Goal: Information Seeking & Learning: Learn about a topic

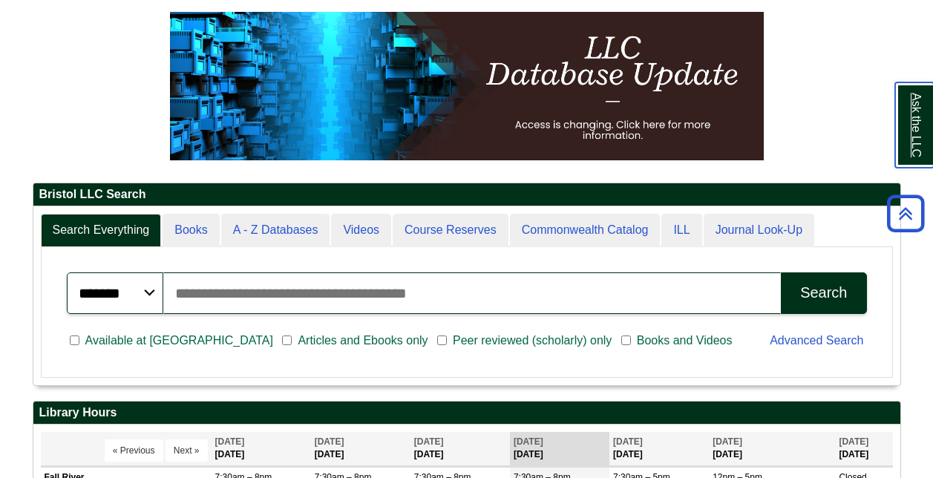
scroll to position [179, 867]
click at [325, 289] on input "Search articles, books, journals & more" at bounding box center [472, 293] width 618 height 42
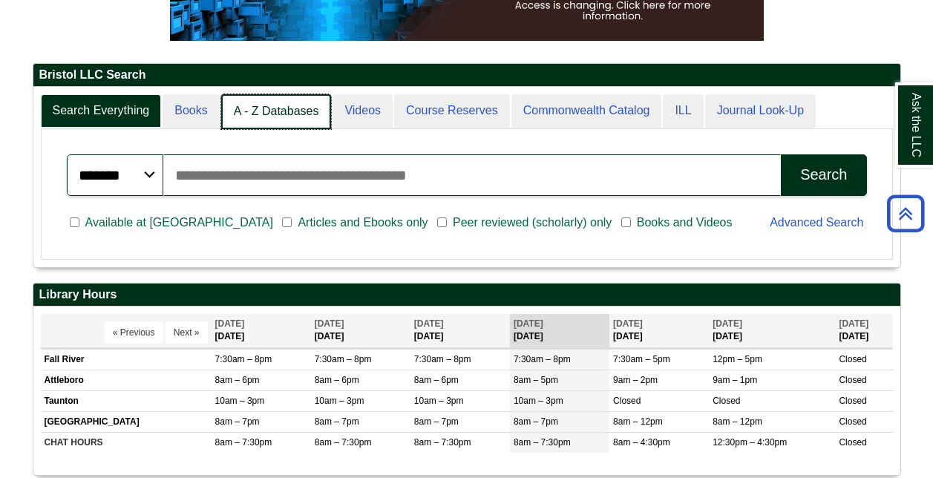
scroll to position [7, 7]
click at [259, 106] on link "A - Z Databases" at bounding box center [276, 111] width 111 height 35
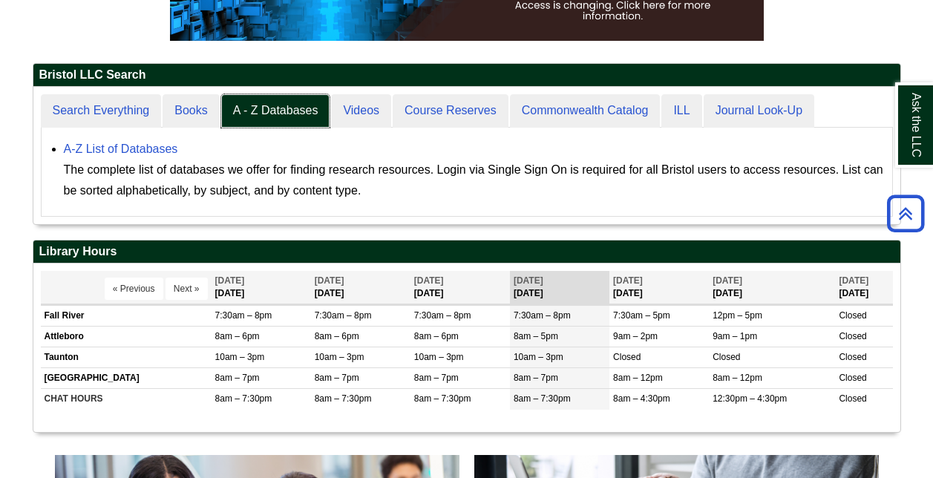
scroll to position [137, 867]
click at [160, 146] on link "A-Z List of Databases" at bounding box center [121, 148] width 114 height 13
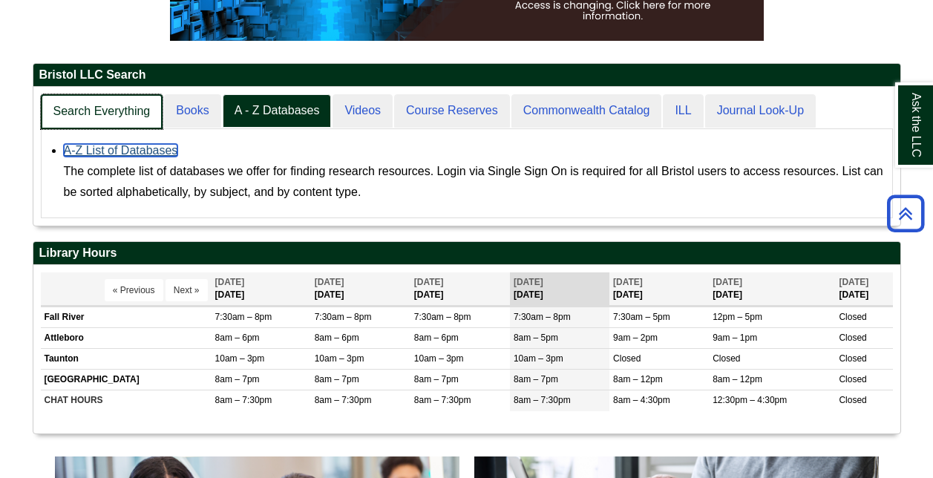
scroll to position [138, 867]
click at [115, 114] on link "Search Everything" at bounding box center [102, 111] width 122 height 35
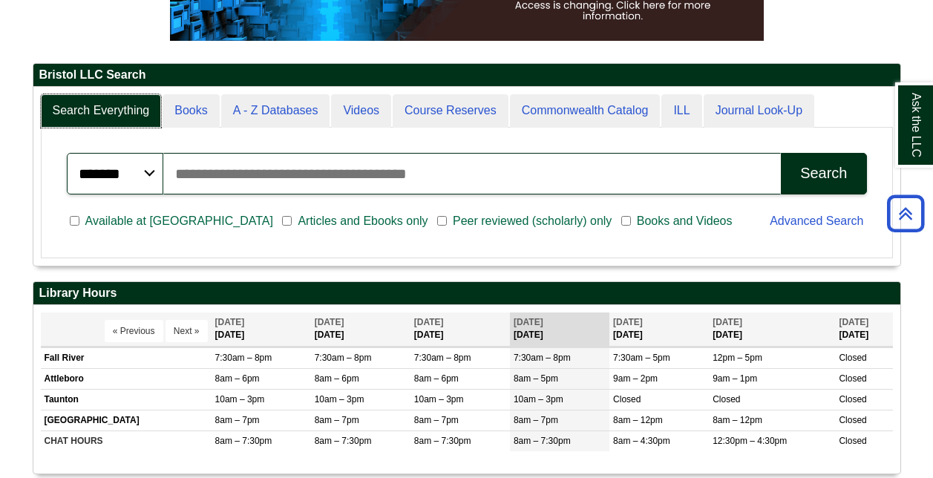
scroll to position [179, 867]
click at [233, 165] on input "Search articles, books, journals & more" at bounding box center [472, 174] width 618 height 42
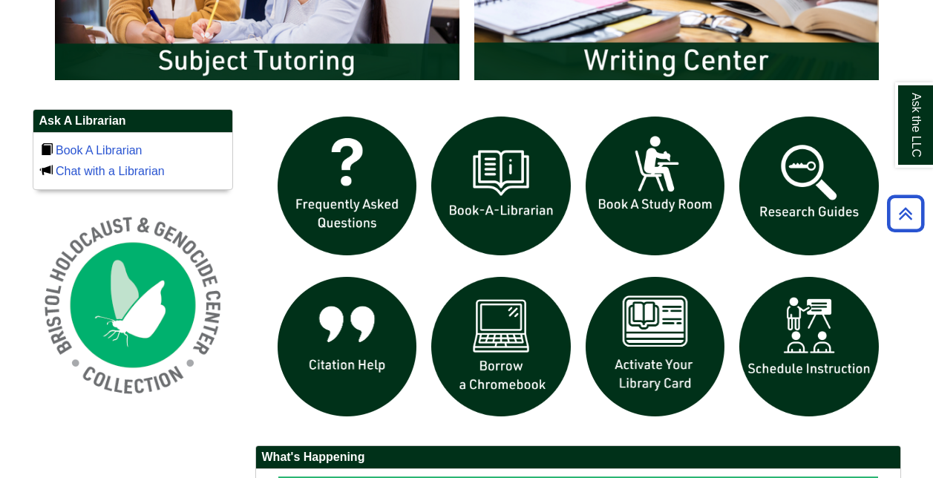
scroll to position [931, 0]
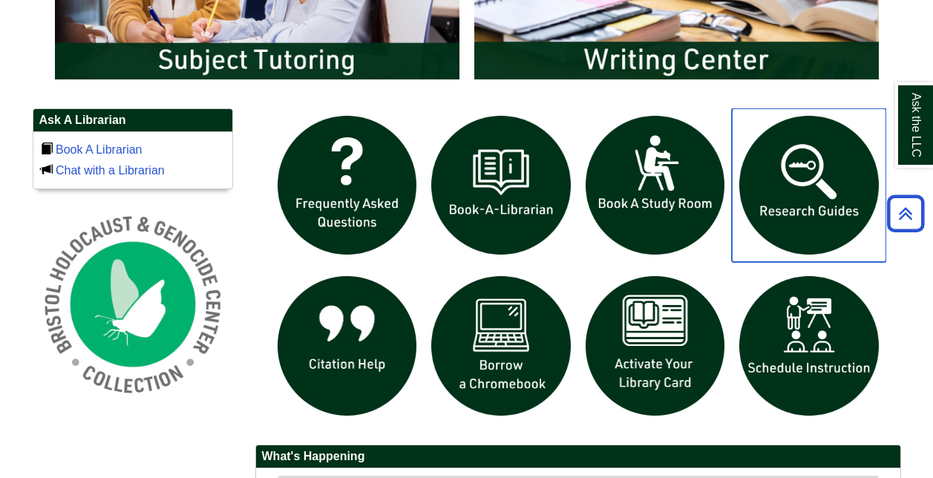
drag, startPoint x: 806, startPoint y: 203, endPoint x: 718, endPoint y: 260, distance: 105.2
click at [718, 260] on div "slideshow" at bounding box center [578, 188] width 616 height 161
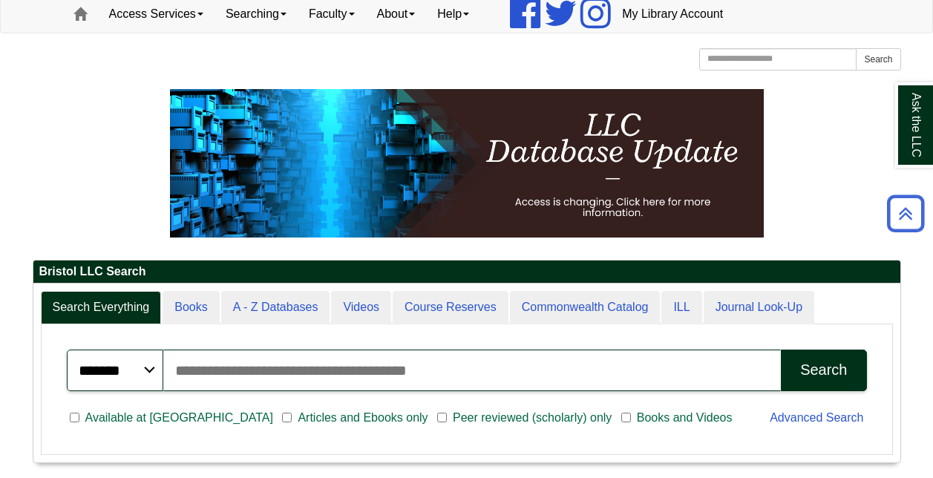
scroll to position [0, 0]
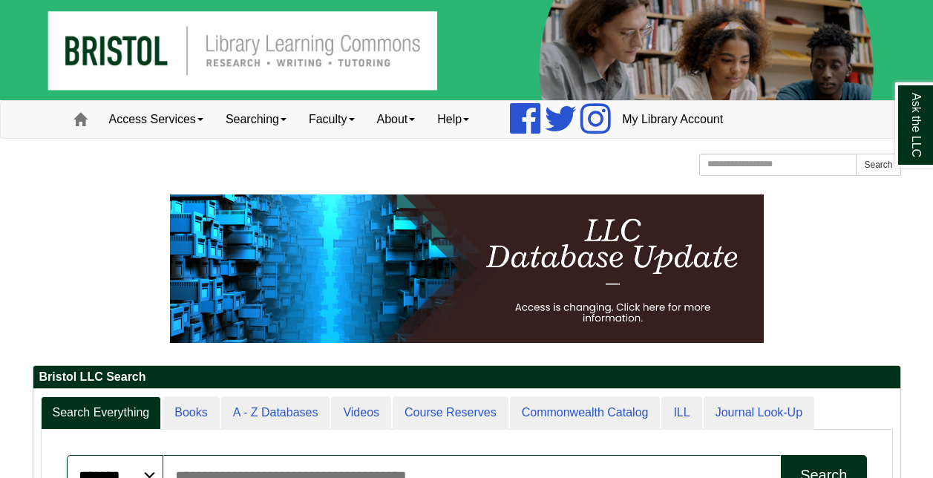
click at [422, 159] on div "Bristol Community College Bristol Community College Library Learning Commons Ho…" at bounding box center [467, 167] width 868 height 26
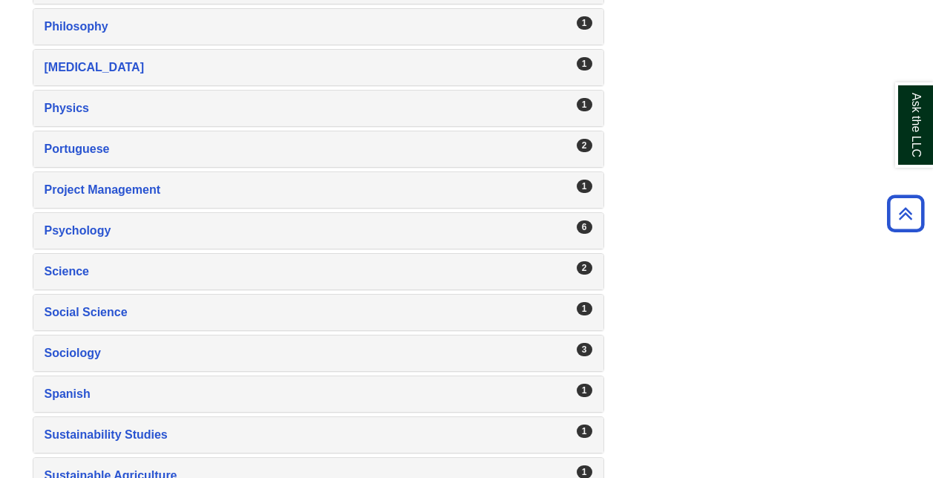
scroll to position [2320, 0]
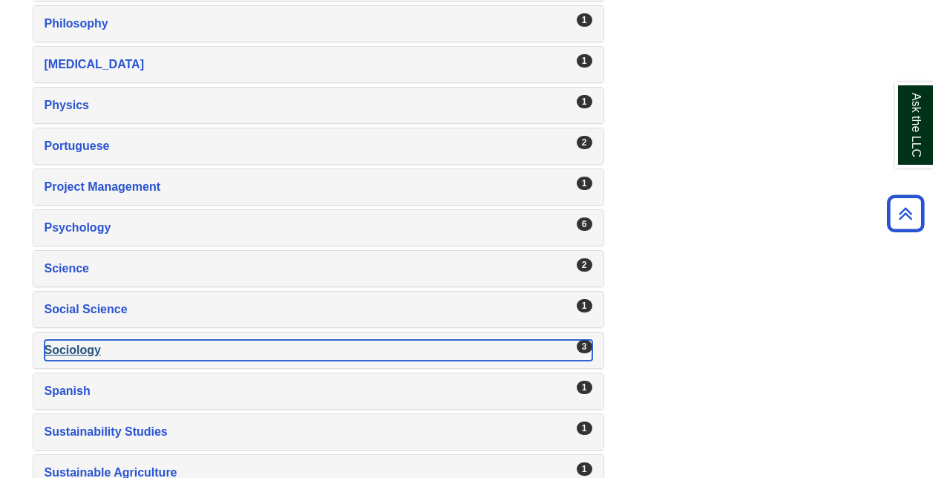
click at [125, 349] on div "Sociology , 3 guides" at bounding box center [319, 350] width 548 height 21
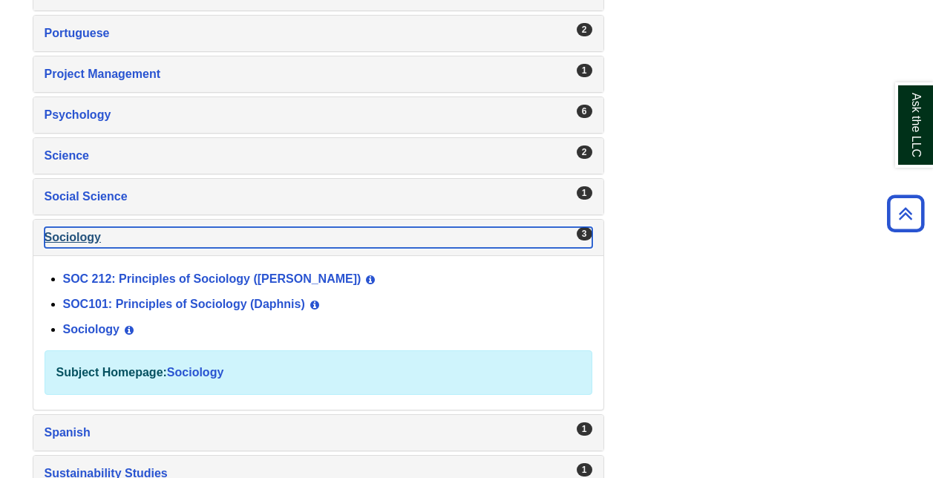
scroll to position [2435, 0]
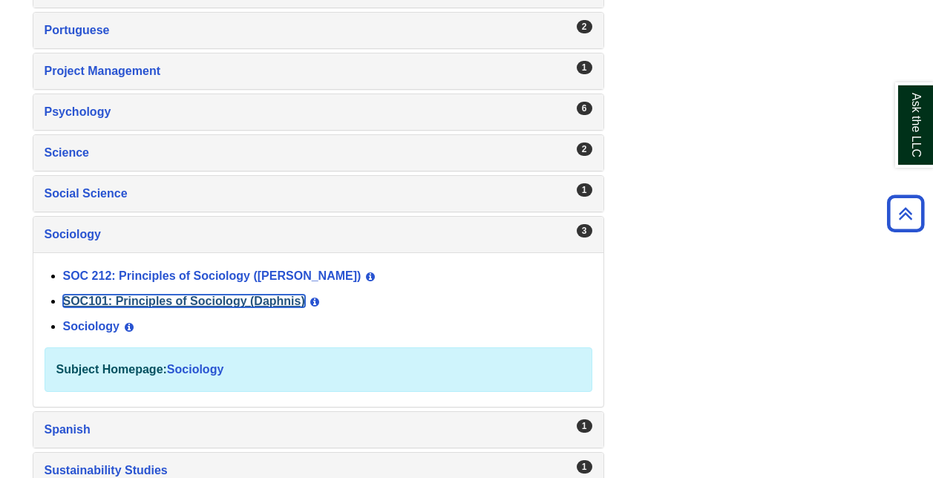
click at [165, 298] on link "SOC101: Principles of Sociology (Daphnis)" at bounding box center [184, 301] width 242 height 13
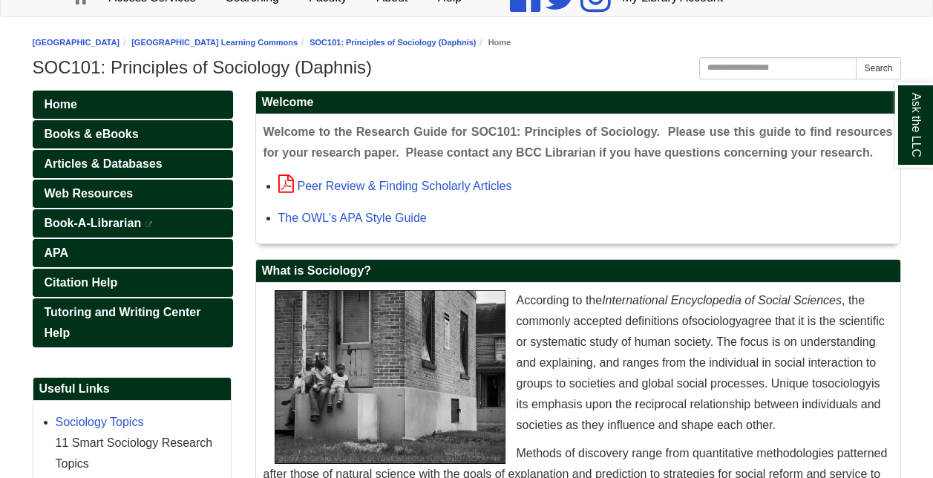
scroll to position [123, 0]
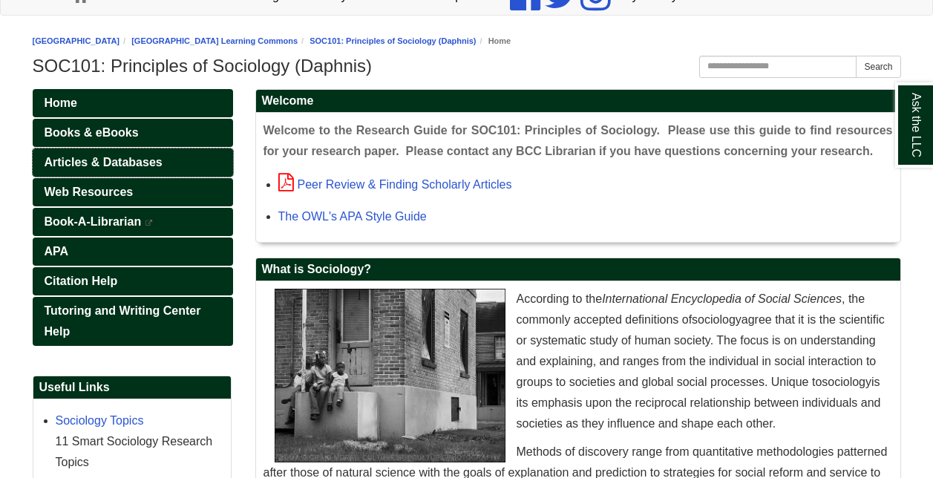
click at [134, 149] on link "Articles & Databases" at bounding box center [133, 162] width 200 height 28
click at [335, 182] on link "Peer Review & Finding Scholarly Articles" at bounding box center [395, 184] width 234 height 13
click at [389, 216] on link "The OWL's APA Style Guide" at bounding box center [352, 216] width 148 height 13
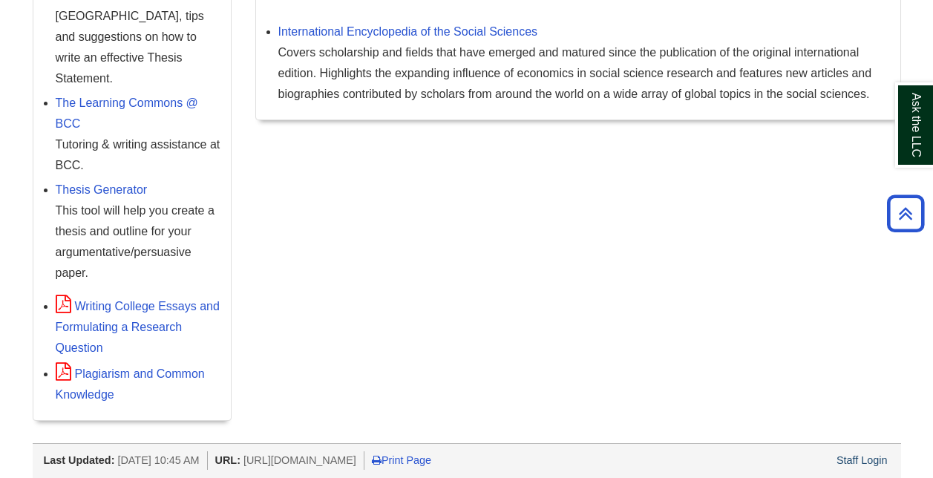
scroll to position [0, 0]
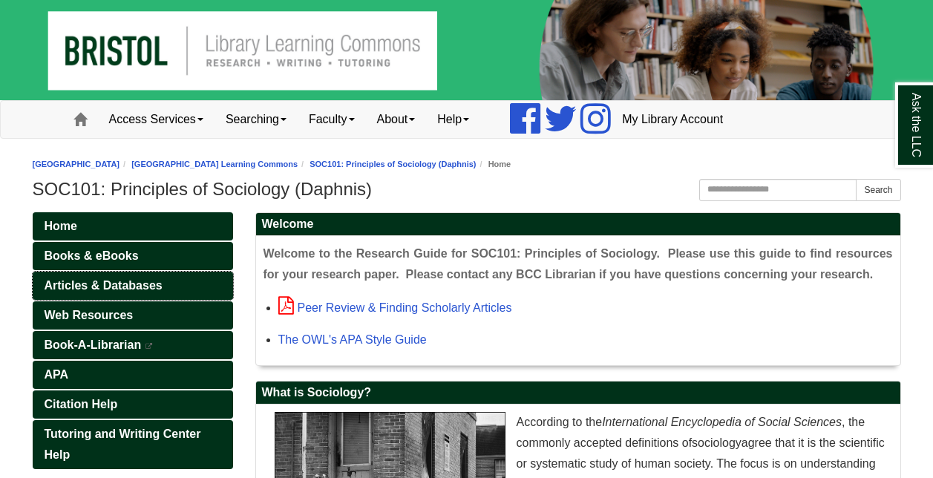
click at [105, 287] on span "Articles & Databases" at bounding box center [104, 285] width 118 height 13
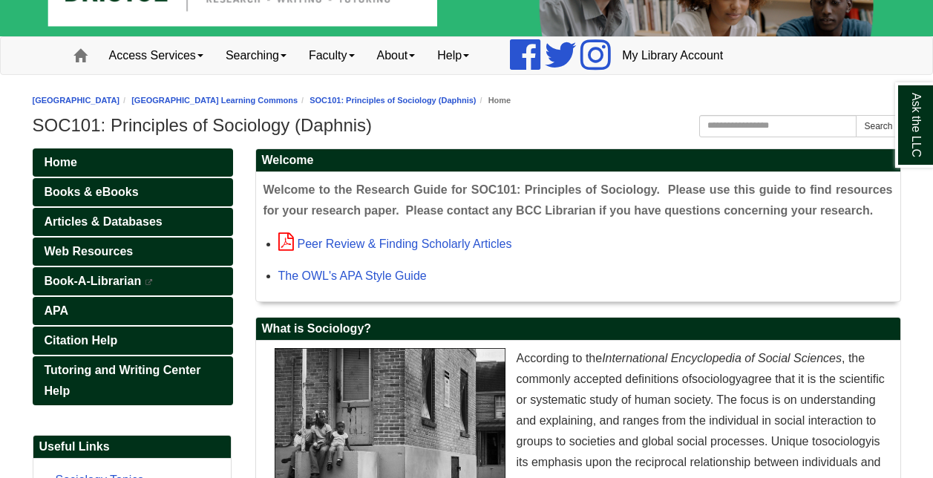
scroll to position [65, 0]
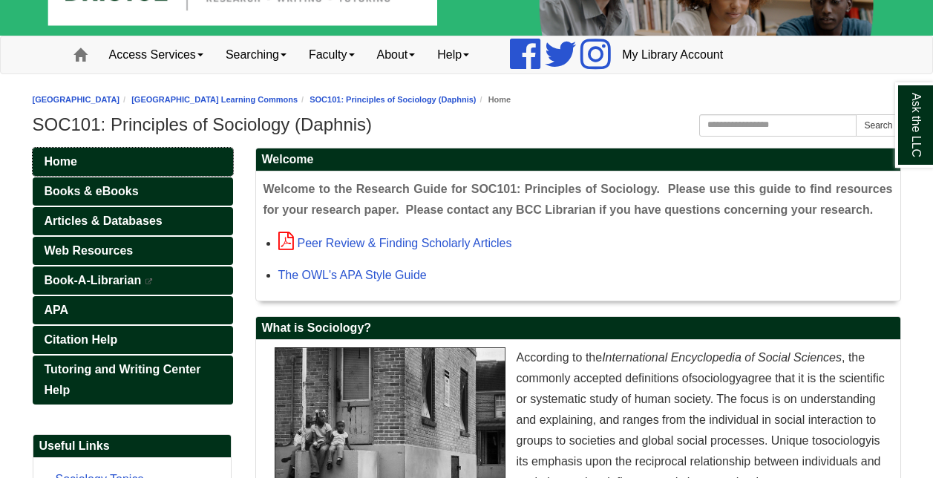
click at [192, 152] on link "Home" at bounding box center [133, 162] width 200 height 28
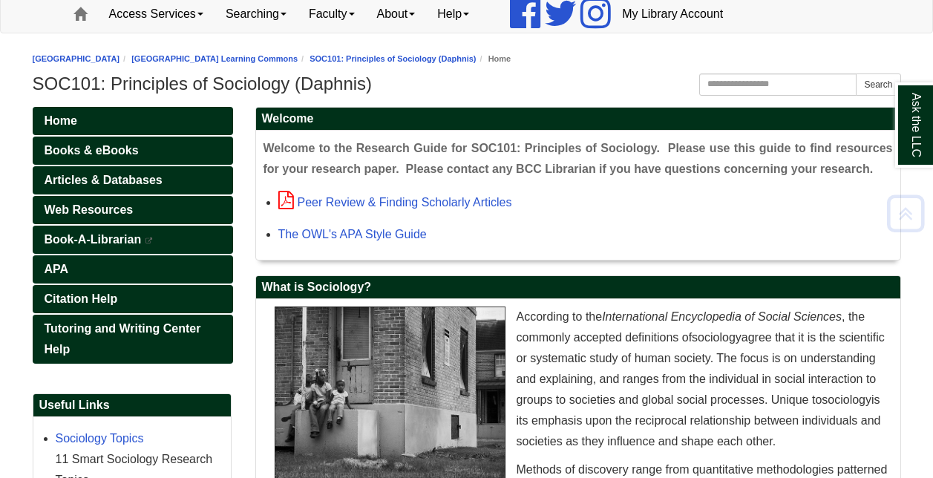
scroll to position [72, 0]
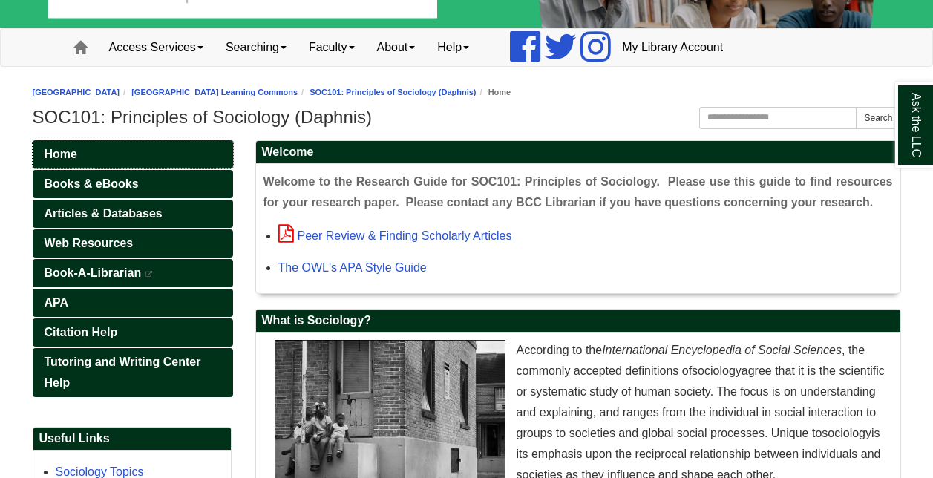
click at [157, 145] on link "Home" at bounding box center [133, 154] width 200 height 28
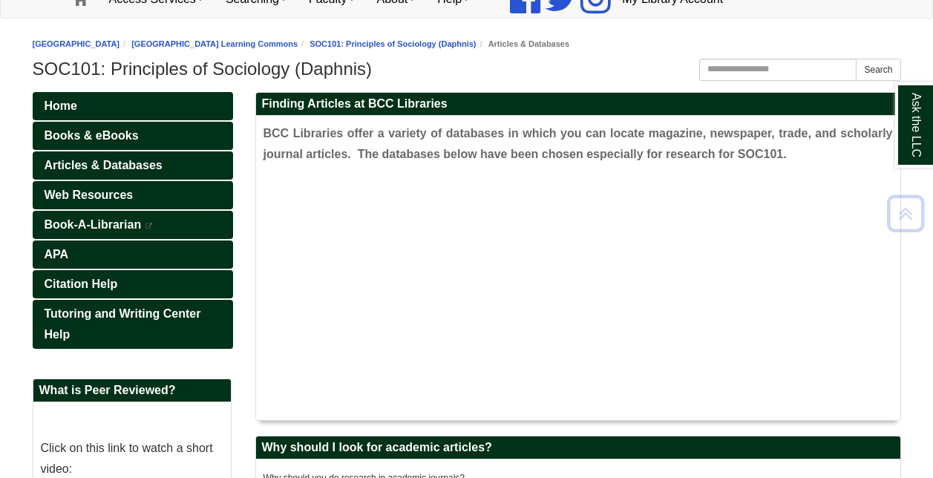
scroll to position [133, 0]
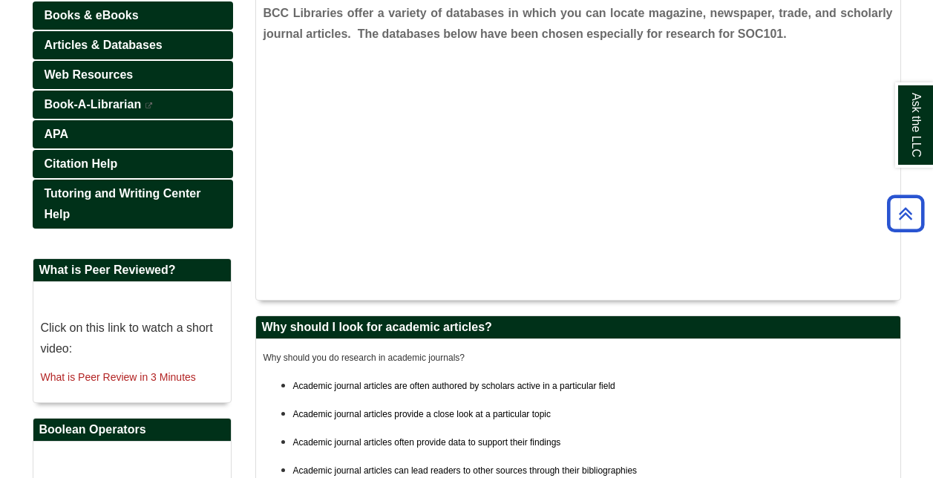
scroll to position [240, 0]
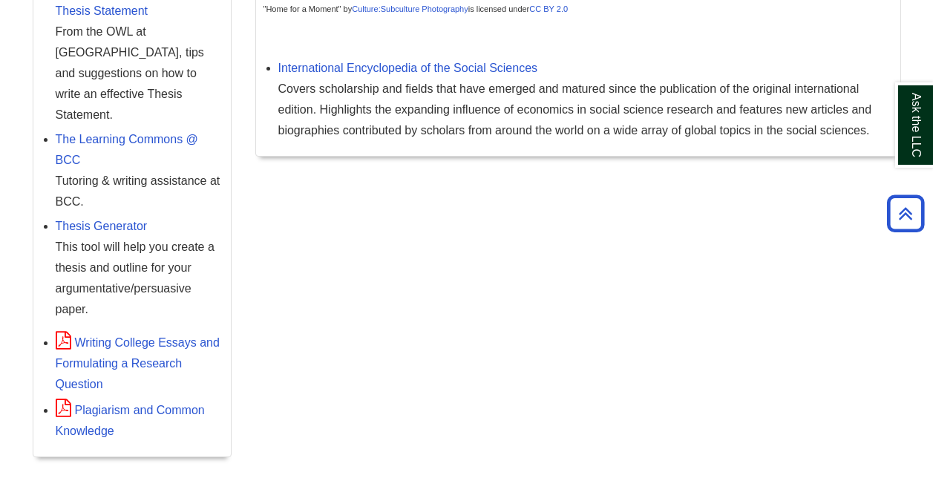
scroll to position [701, 0]
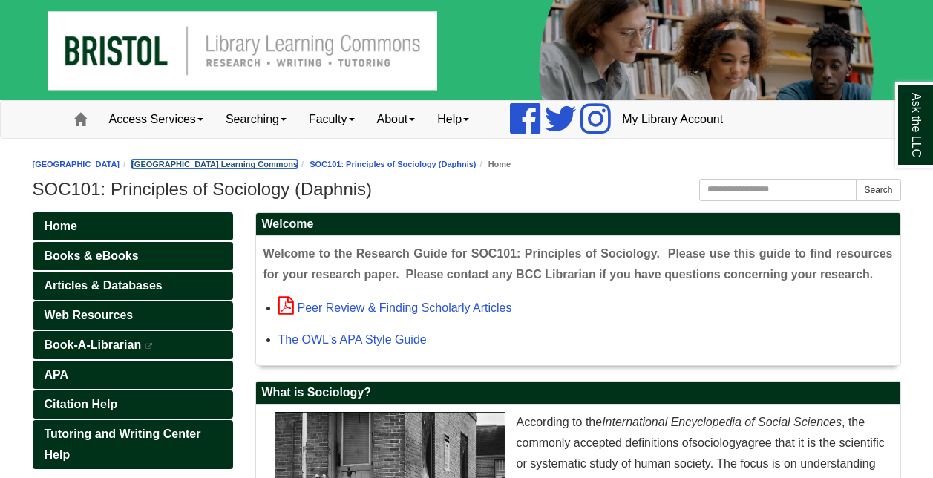
click at [298, 163] on link "[GEOGRAPHIC_DATA] Learning Commons" at bounding box center [214, 164] width 166 height 9
click at [412, 174] on div "[GEOGRAPHIC_DATA] [GEOGRAPHIC_DATA] Learning Commons Subject & Course Guides SO…" at bounding box center [467, 179] width 868 height 51
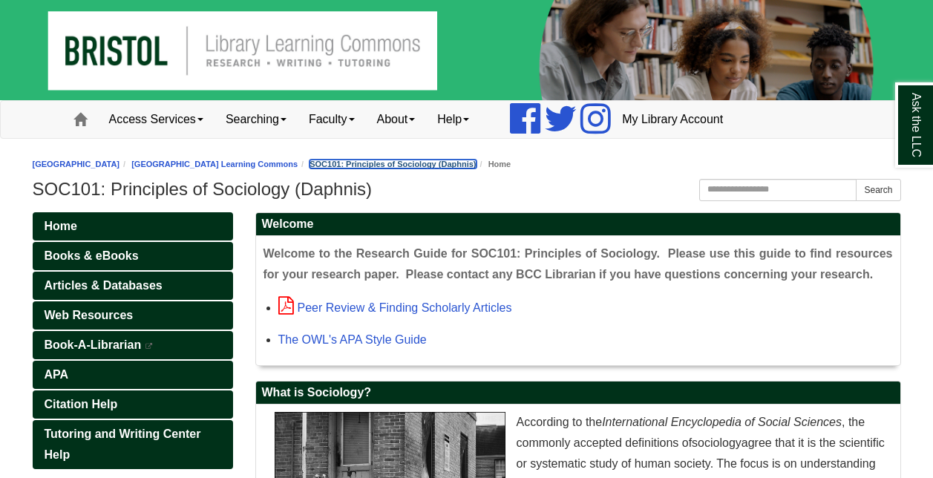
click at [390, 162] on link "SOC101: Principles of Sociology (Daphnis)" at bounding box center [392, 164] width 166 height 9
click at [511, 162] on li "Home" at bounding box center [493, 164] width 35 height 14
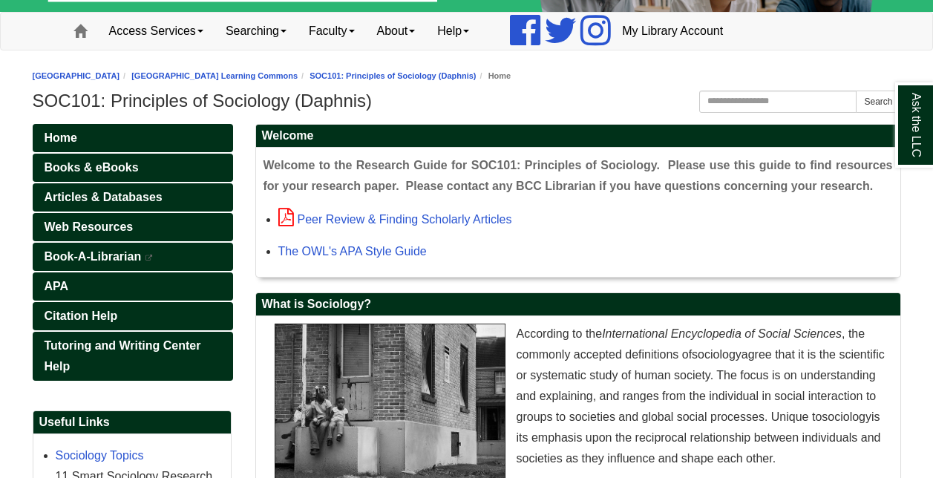
scroll to position [113, 0]
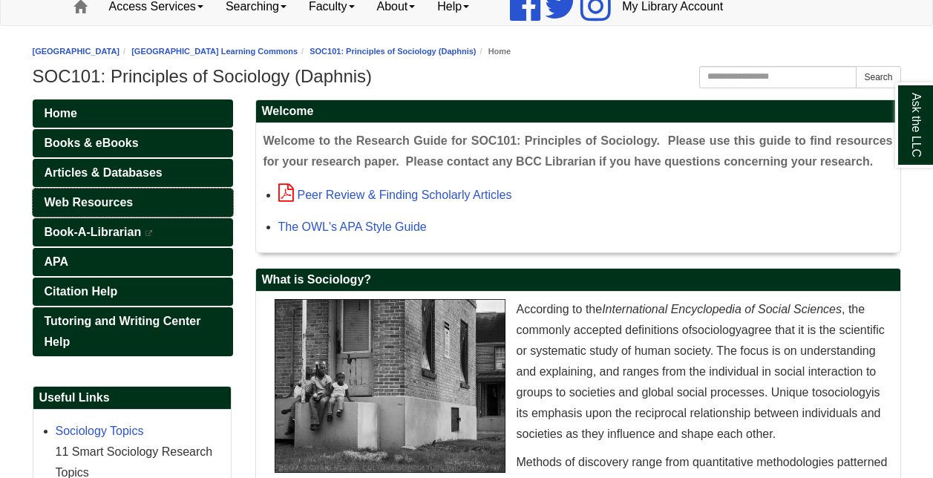
click at [157, 204] on link "Web Resources" at bounding box center [133, 202] width 200 height 28
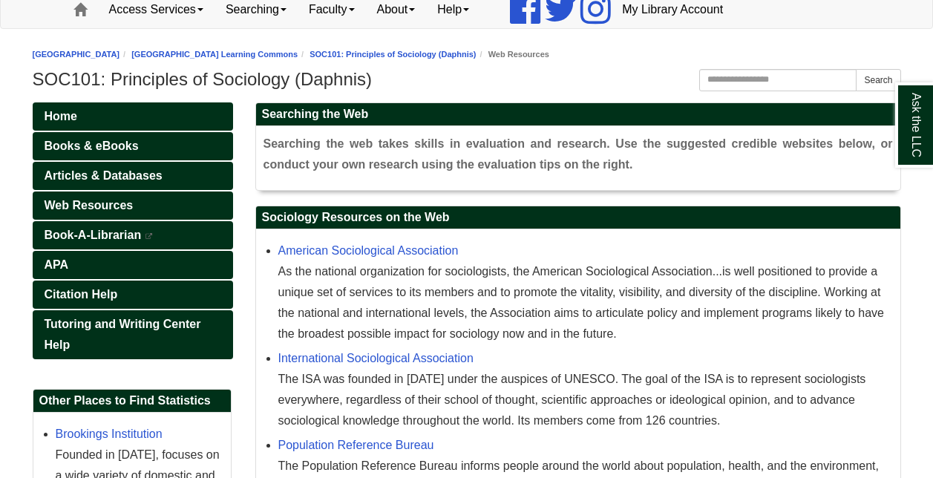
scroll to position [111, 0]
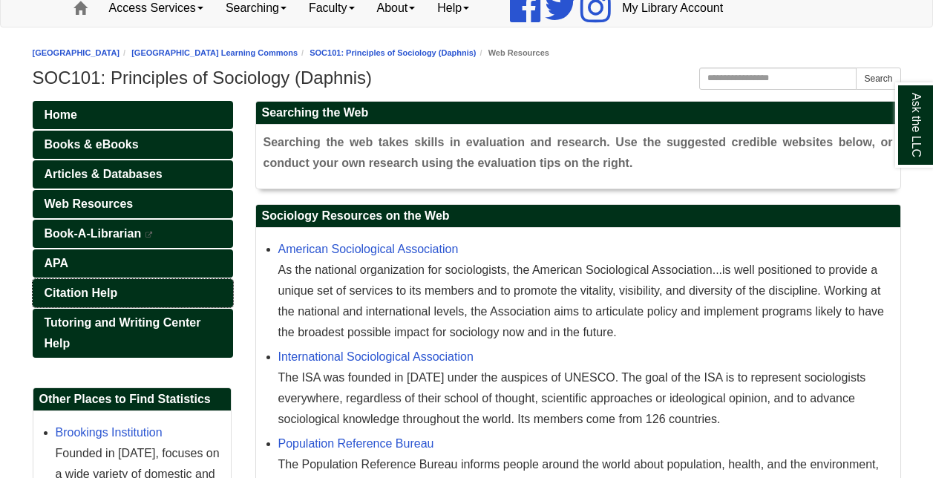
click at [128, 289] on link "Citation Help" at bounding box center [133, 293] width 200 height 28
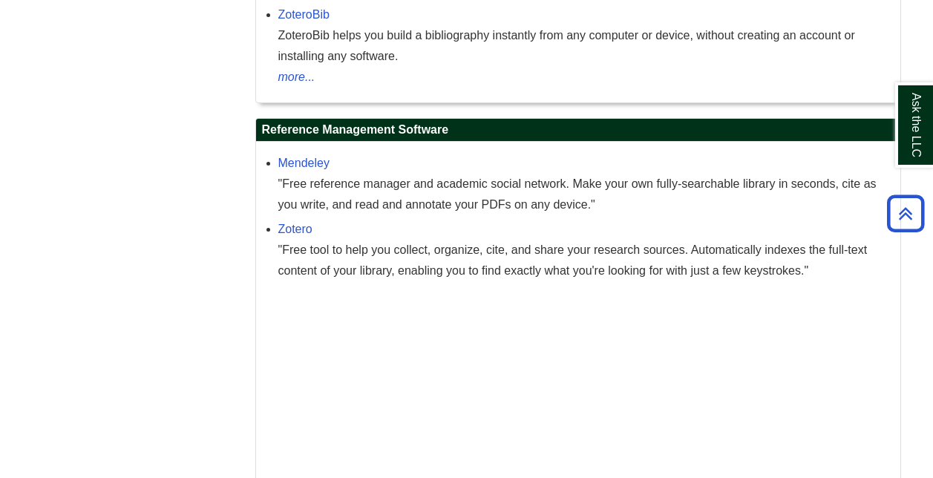
scroll to position [1345, 0]
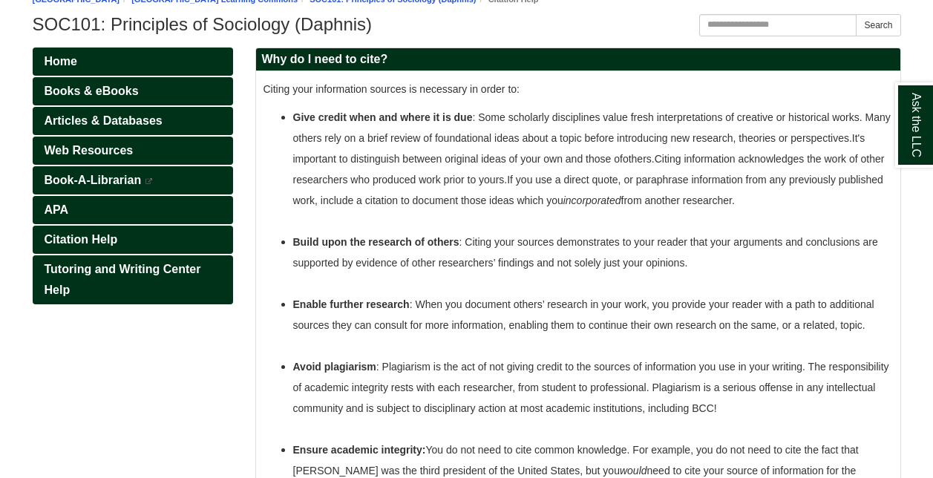
scroll to position [170, 0]
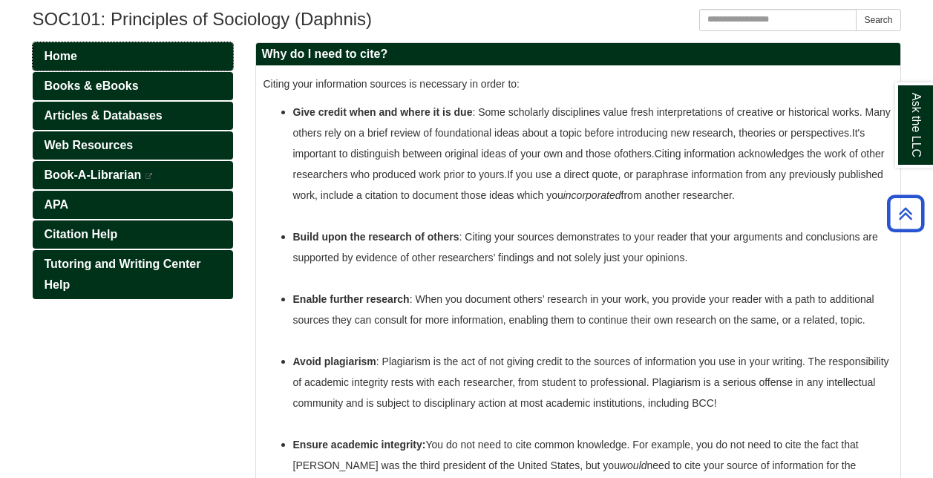
click at [160, 58] on link "Home" at bounding box center [133, 56] width 200 height 28
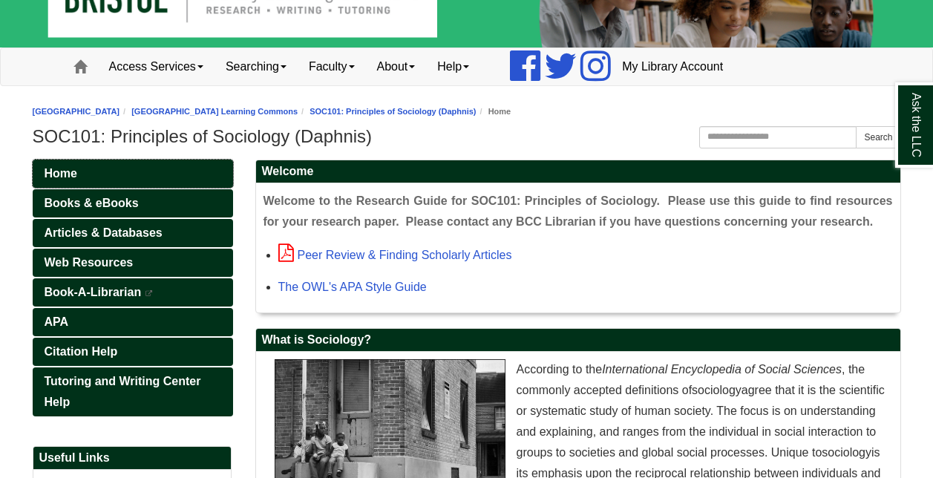
scroll to position [53, 0]
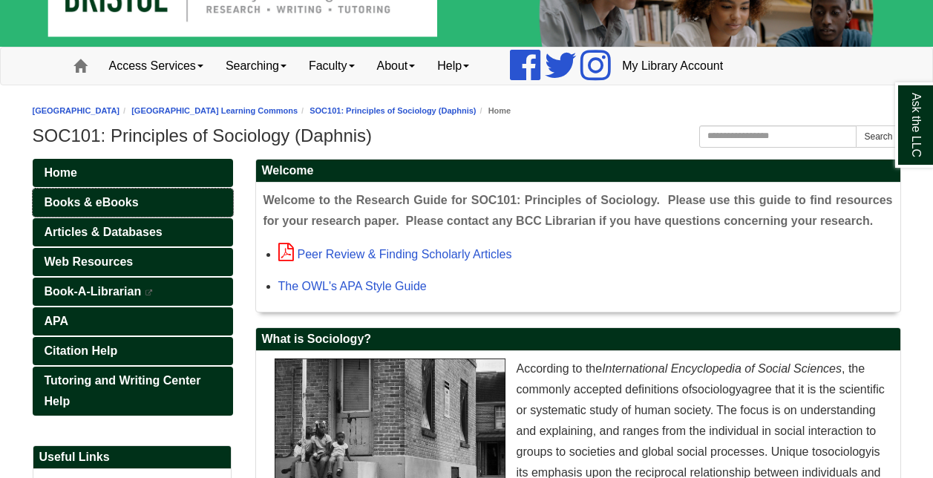
click at [168, 208] on link "Books & eBooks" at bounding box center [133, 202] width 200 height 28
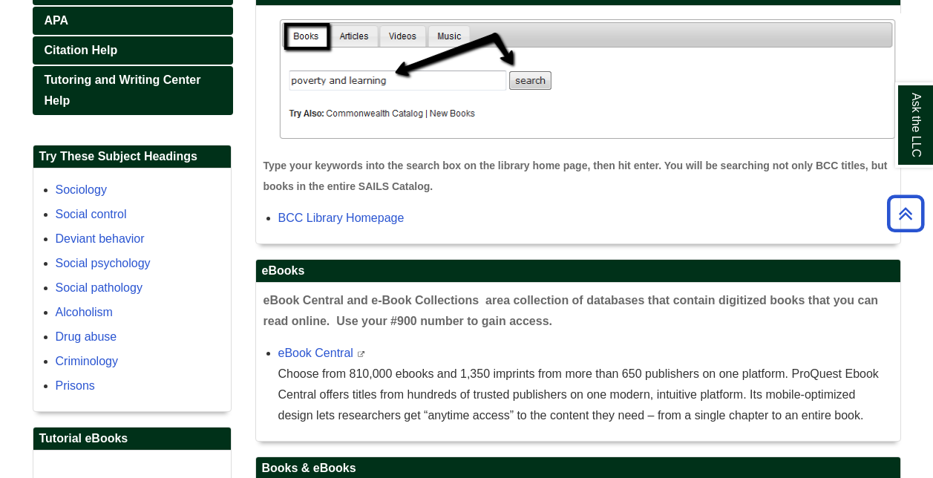
scroll to position [321, 0]
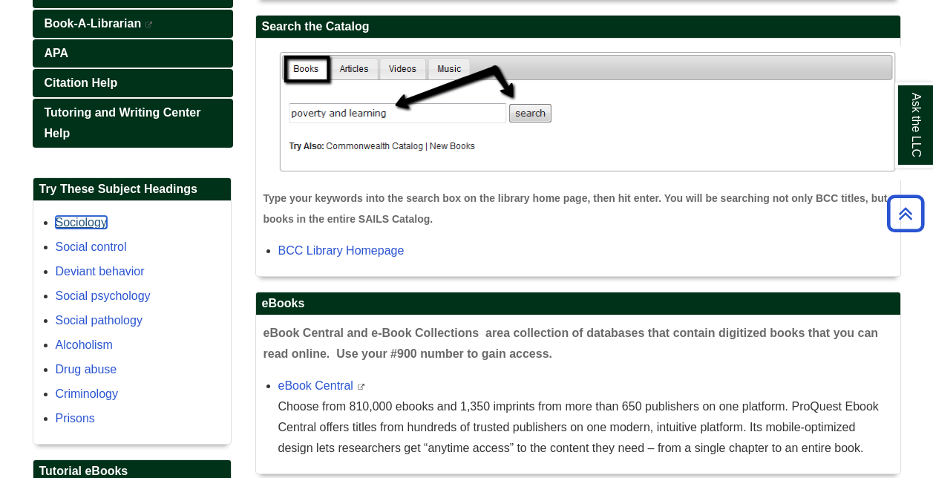
click at [94, 223] on link "Sociology" at bounding box center [81, 222] width 51 height 13
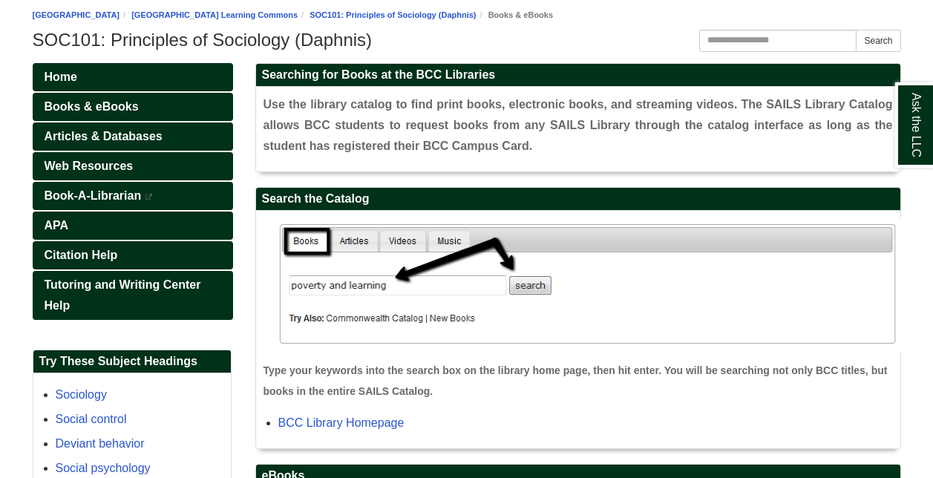
scroll to position [148, 0]
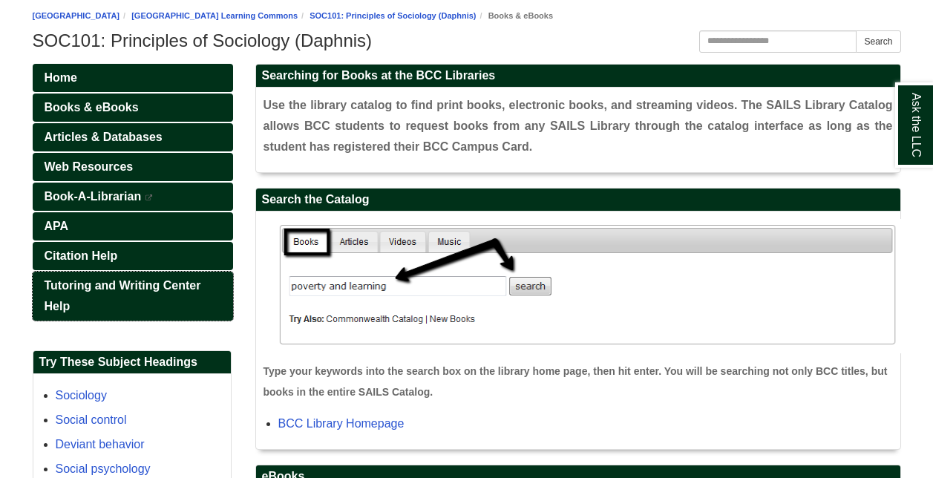
click at [128, 285] on span "Tutoring and Writing Center Help" at bounding box center [123, 295] width 157 height 33
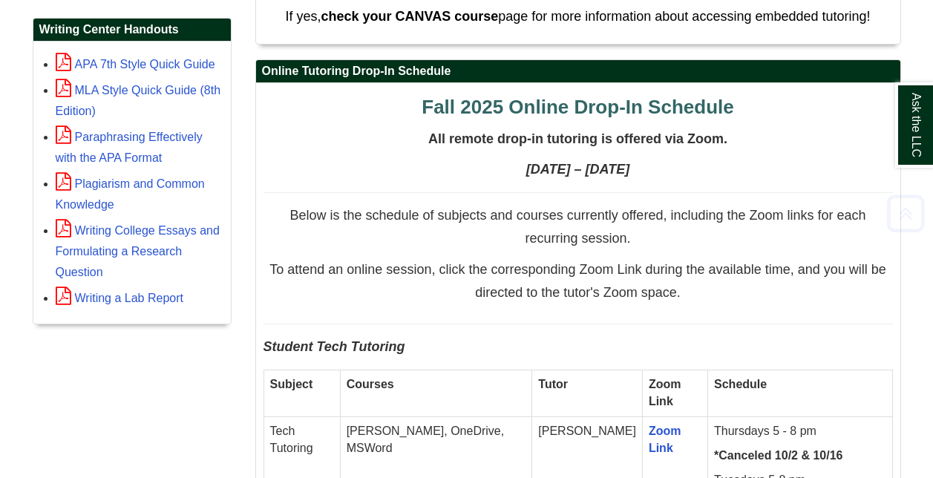
scroll to position [631, 0]
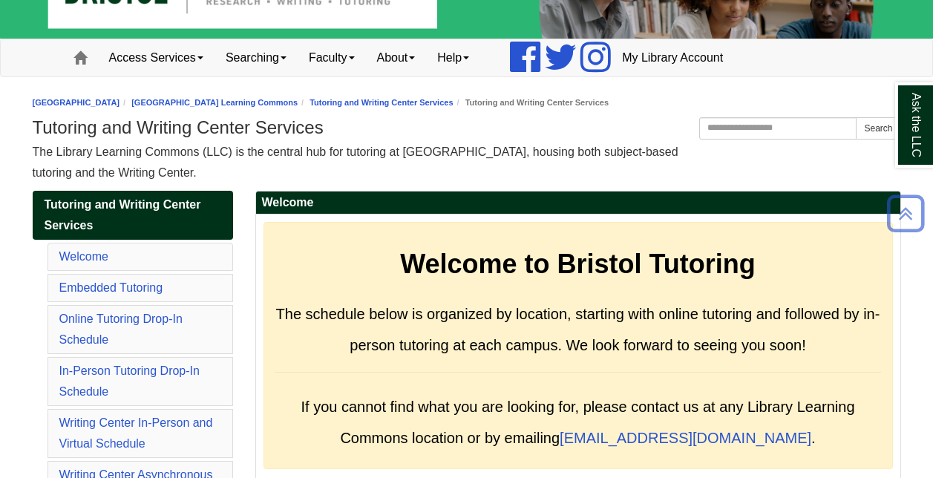
scroll to position [42, 0]
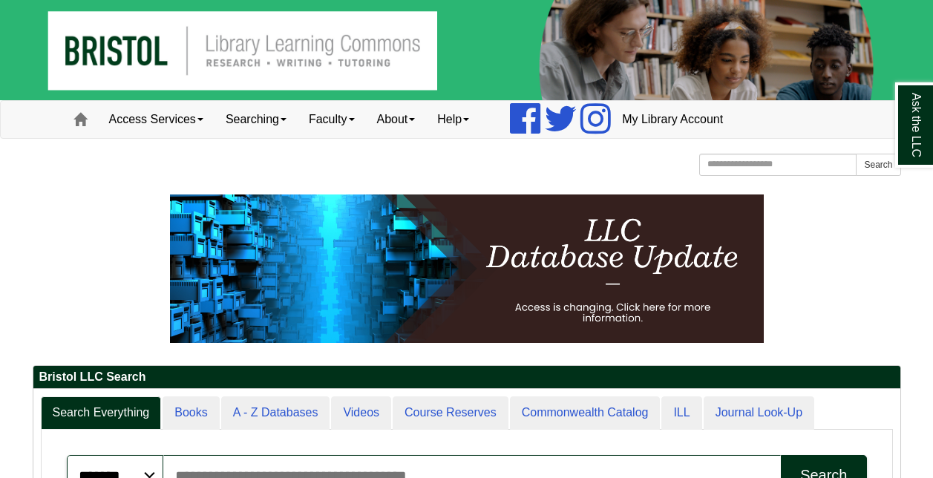
click at [99, 42] on img at bounding box center [466, 50] width 933 height 100
click at [151, 49] on img at bounding box center [466, 50] width 933 height 100
click at [79, 114] on span at bounding box center [79, 119] width 13 height 13
